Goal: Task Accomplishment & Management: Use online tool/utility

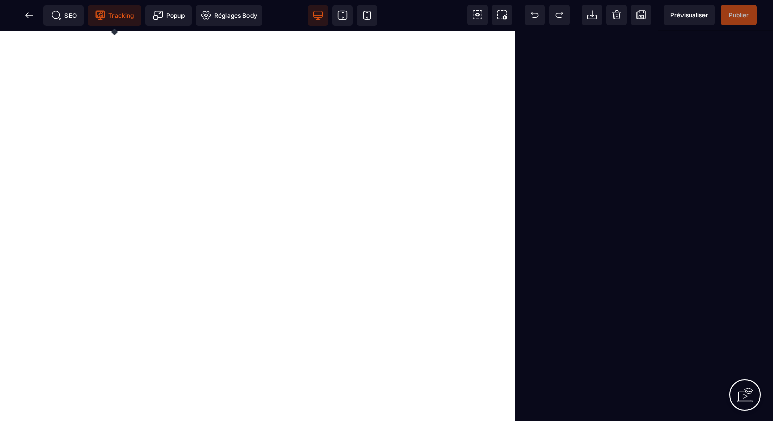
click at [116, 17] on span "Tracking" at bounding box center [114, 15] width 39 height 10
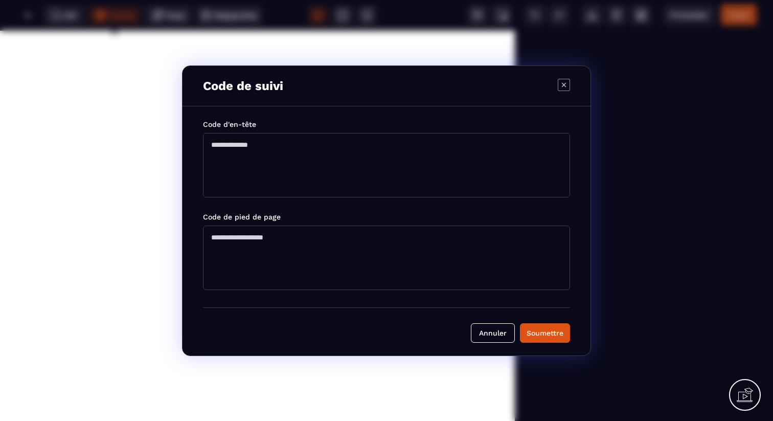
type textarea "**********"
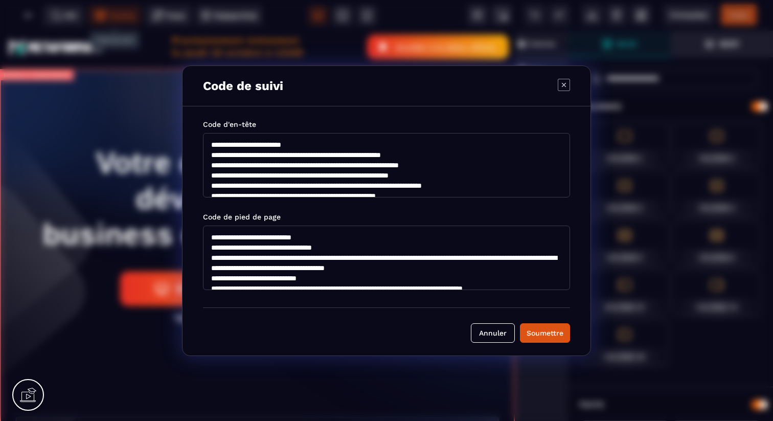
click at [563, 84] on icon "Modal window" at bounding box center [564, 84] width 4 height 4
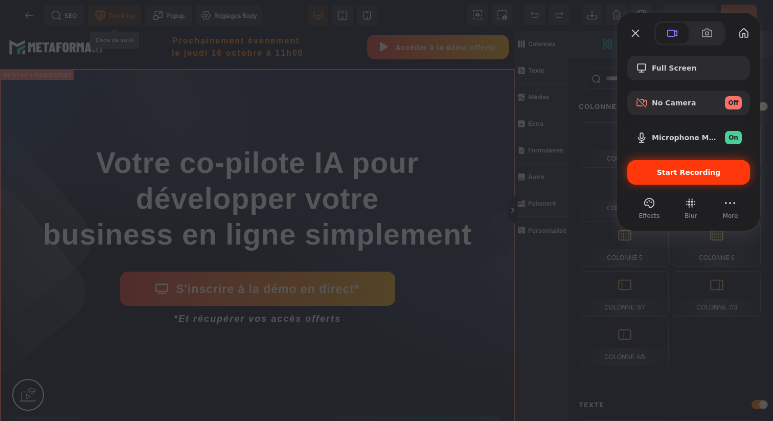
click at [674, 175] on span "Start Recording" at bounding box center [689, 172] width 64 height 8
click at [29, 12] on div at bounding box center [386, 210] width 773 height 421
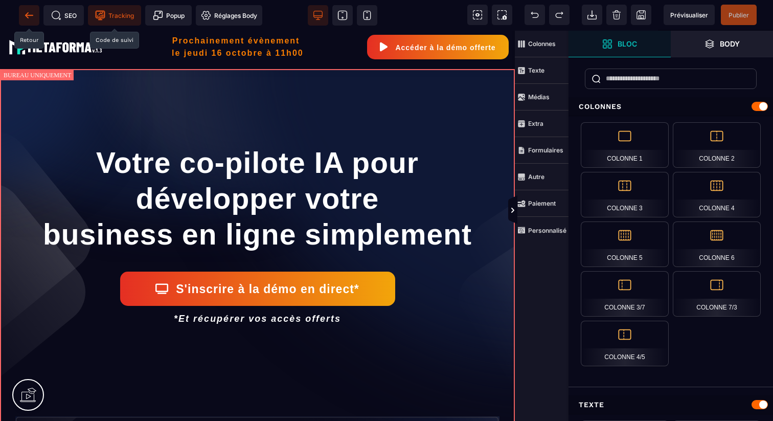
click at [29, 12] on icon at bounding box center [29, 15] width 10 height 10
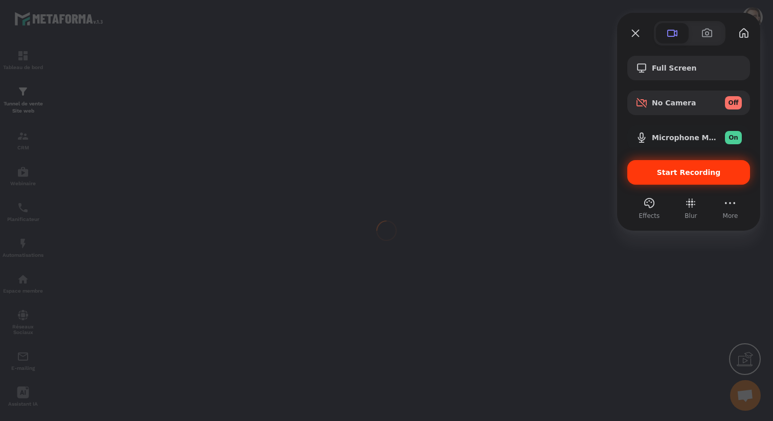
click at [657, 173] on span "Start Recording" at bounding box center [688, 172] width 106 height 8
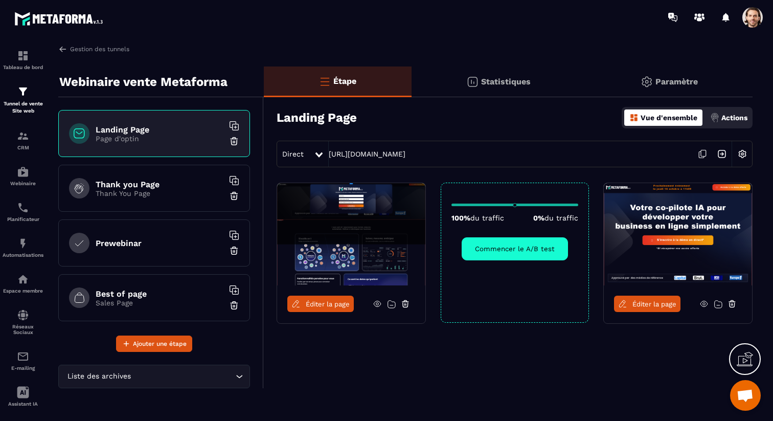
click at [681, 87] on div "Paramètre" at bounding box center [668, 81] width 167 height 31
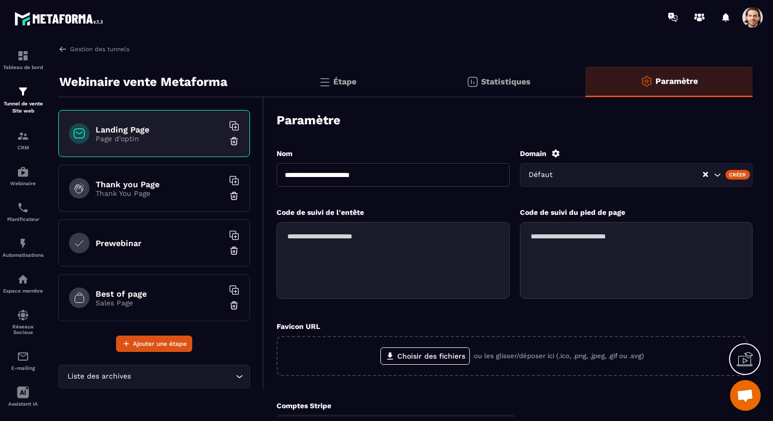
click at [405, 252] on textarea at bounding box center [393, 260] width 233 height 77
click at [199, 190] on p "Thank You Page" at bounding box center [160, 193] width 128 height 8
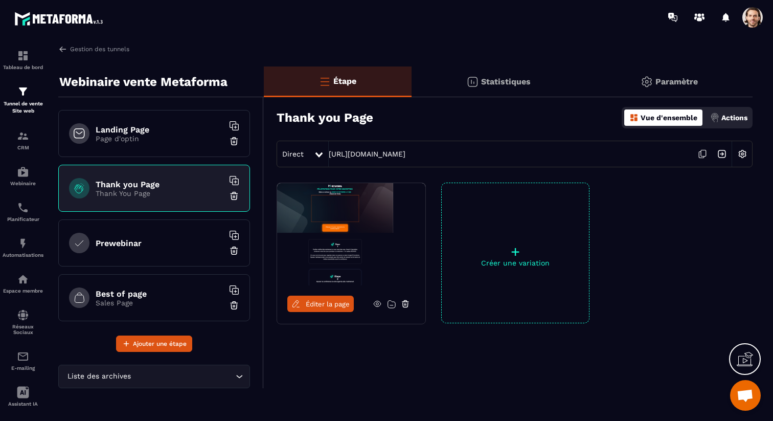
click at [329, 303] on span "Éditer la page" at bounding box center [328, 304] width 44 height 8
